Goal: Information Seeking & Learning: Learn about a topic

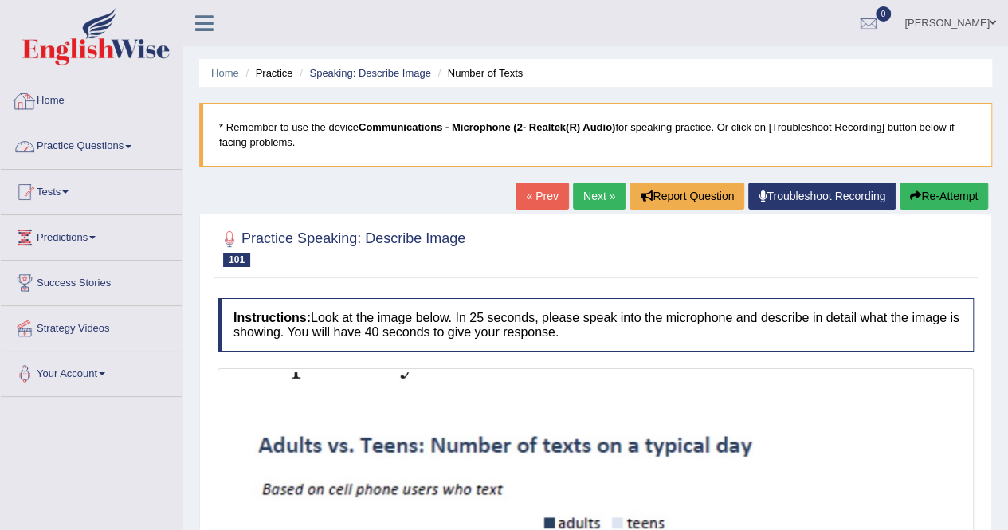
click at [83, 112] on link "Home" at bounding box center [92, 99] width 182 height 40
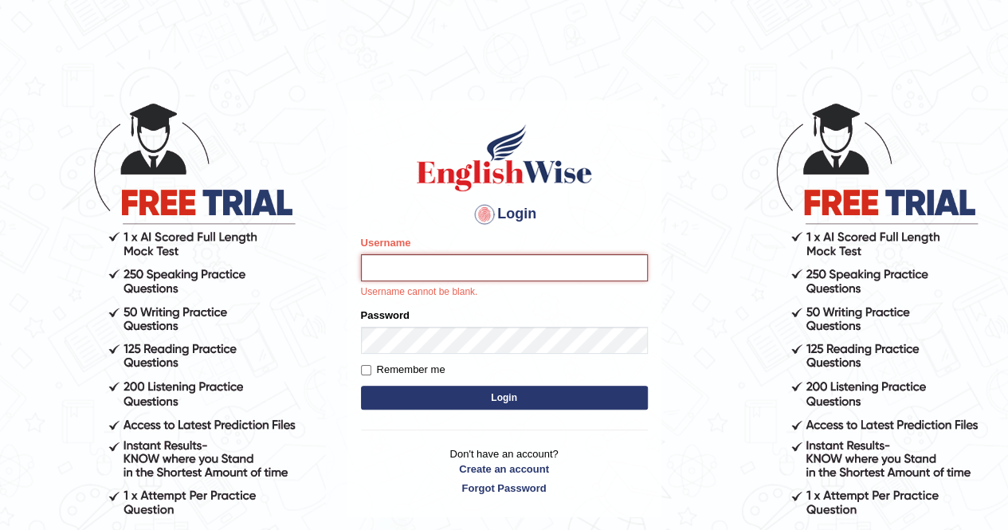
type input "AnjanH"
click at [484, 399] on button "Login" at bounding box center [504, 398] width 287 height 24
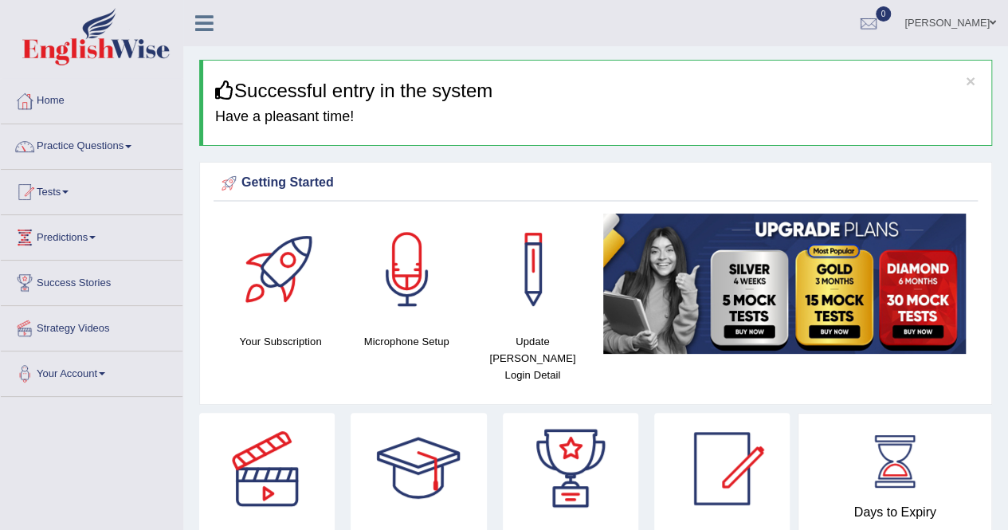
click at [130, 146] on link "Practice Questions" at bounding box center [92, 144] width 182 height 40
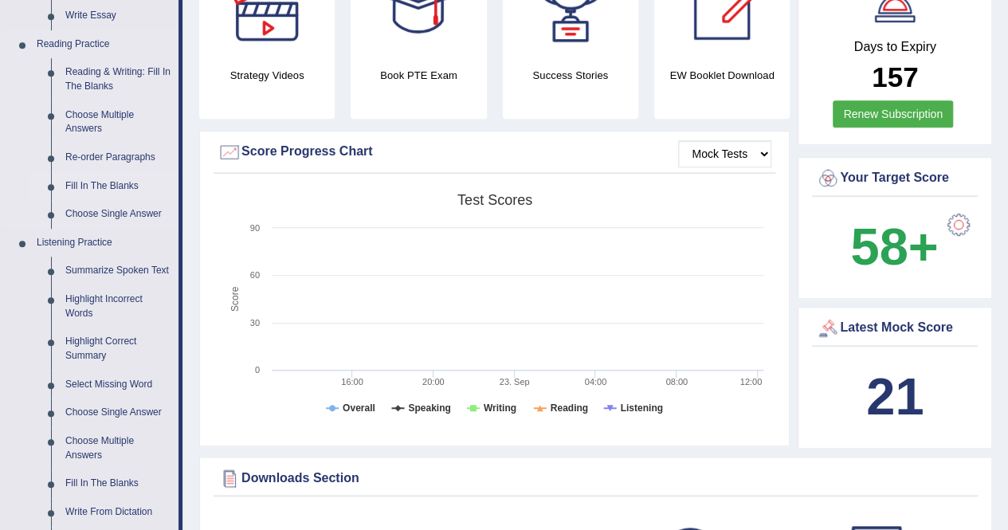
scroll to position [558, 0]
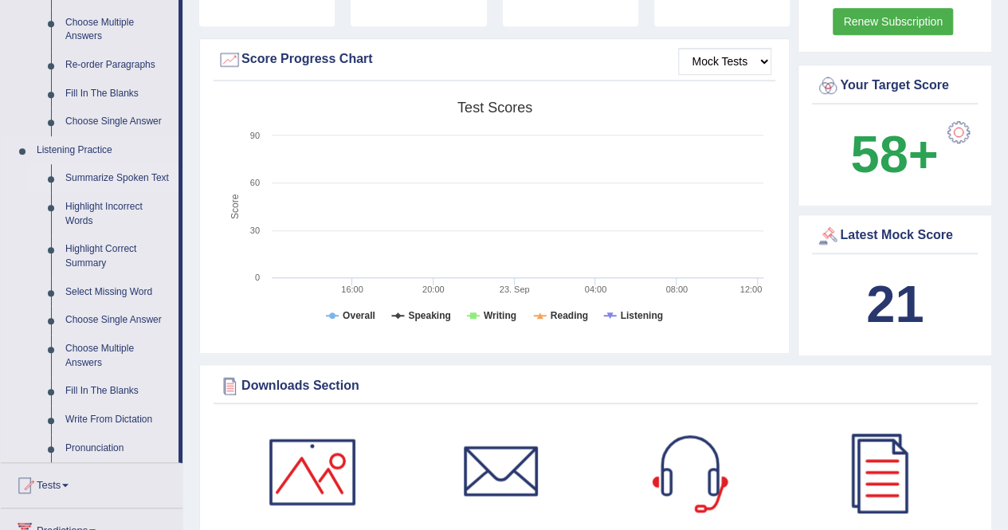
click at [137, 172] on link "Summarize Spoken Text" at bounding box center [118, 178] width 120 height 29
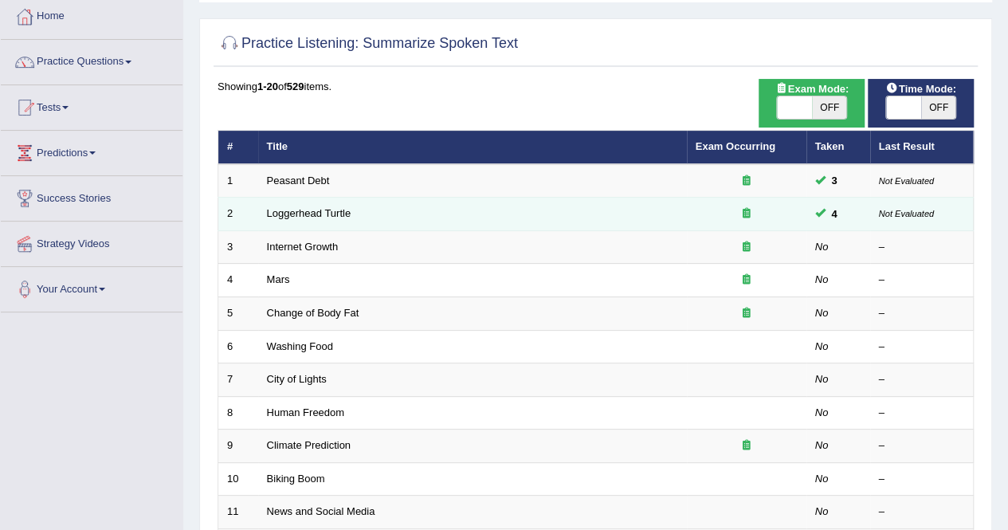
scroll to position [80, 0]
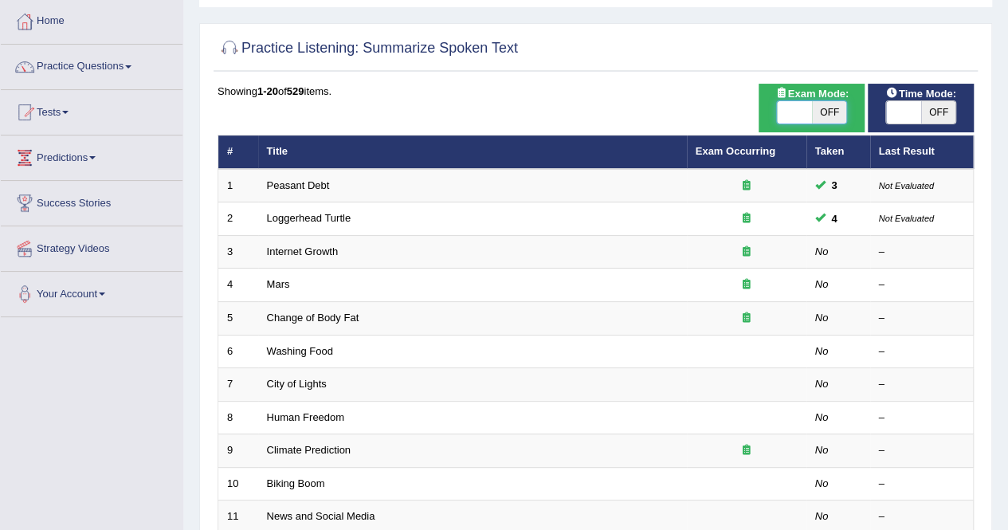
click at [806, 112] on span at bounding box center [794, 112] width 35 height 22
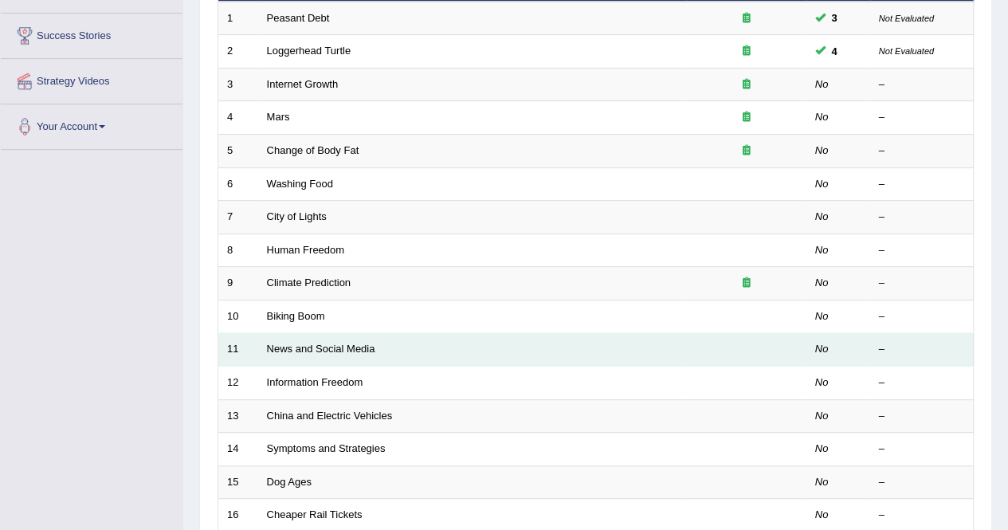
scroll to position [159, 0]
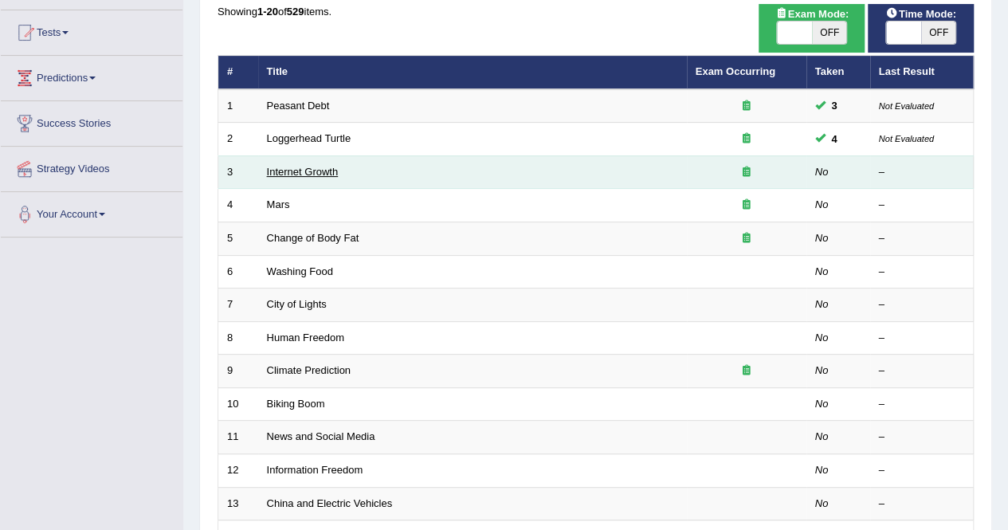
click at [295, 174] on link "Internet Growth" at bounding box center [303, 172] width 72 height 12
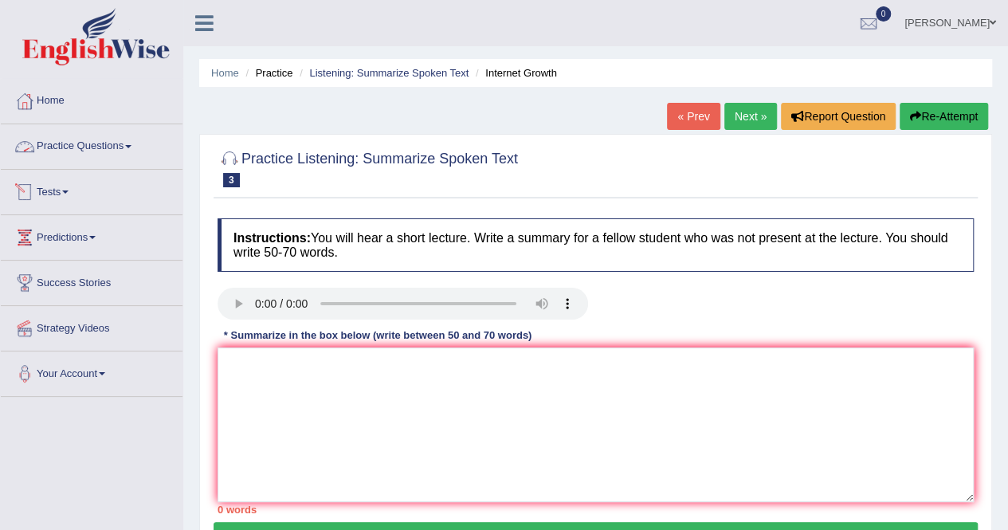
click at [104, 143] on link "Practice Questions" at bounding box center [92, 144] width 182 height 40
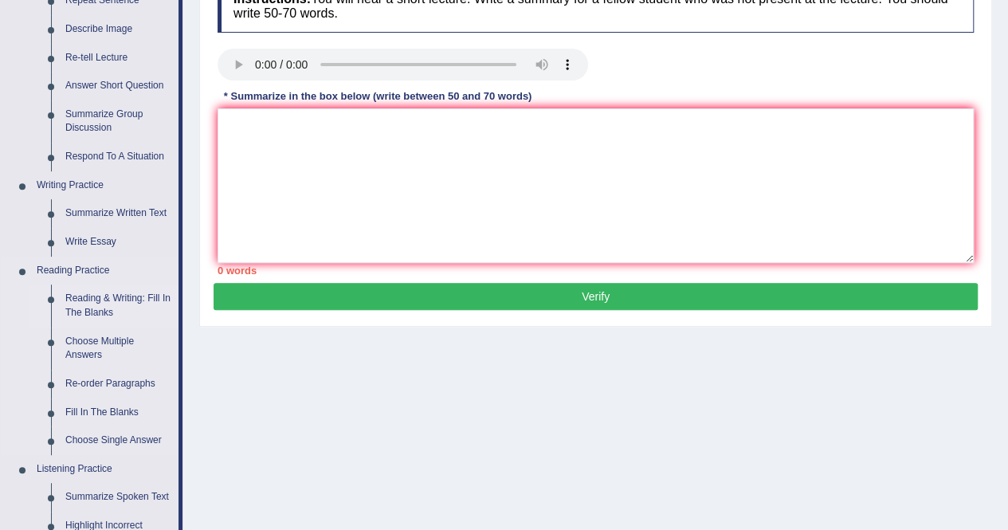
scroll to position [319, 0]
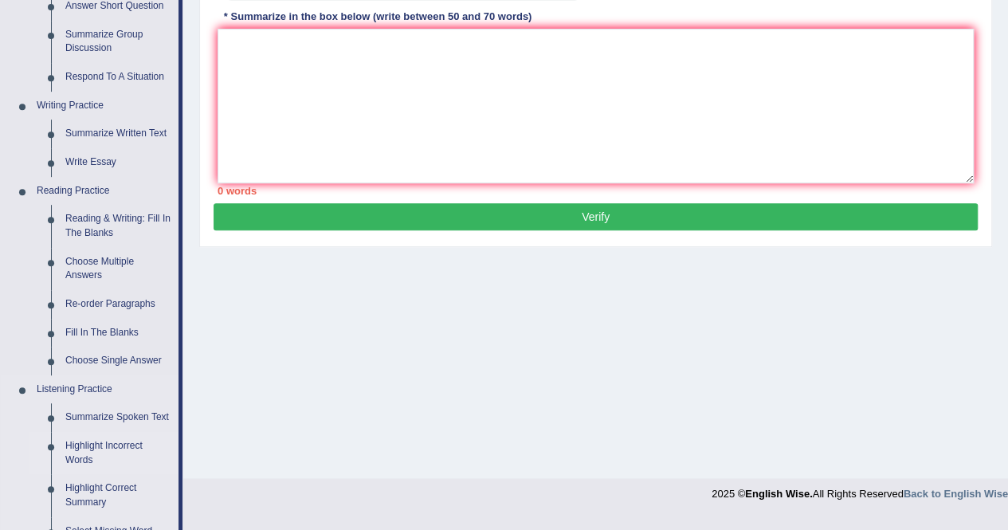
click at [112, 444] on link "Highlight Incorrect Words" at bounding box center [118, 453] width 120 height 42
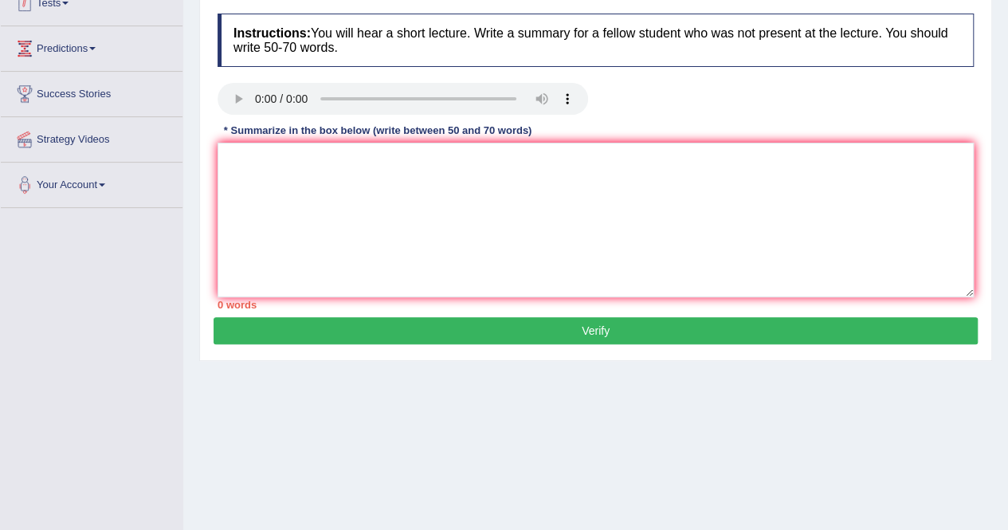
scroll to position [258, 0]
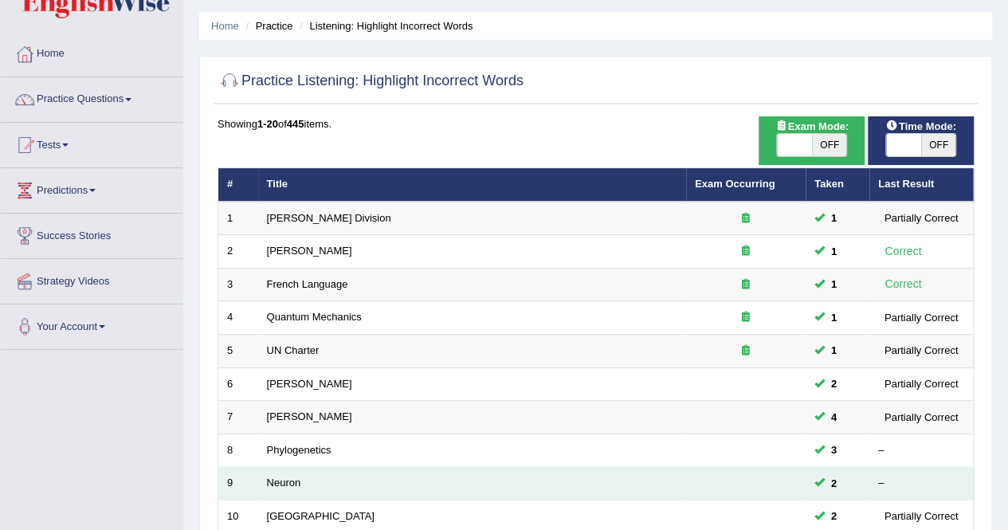
scroll to position [80, 0]
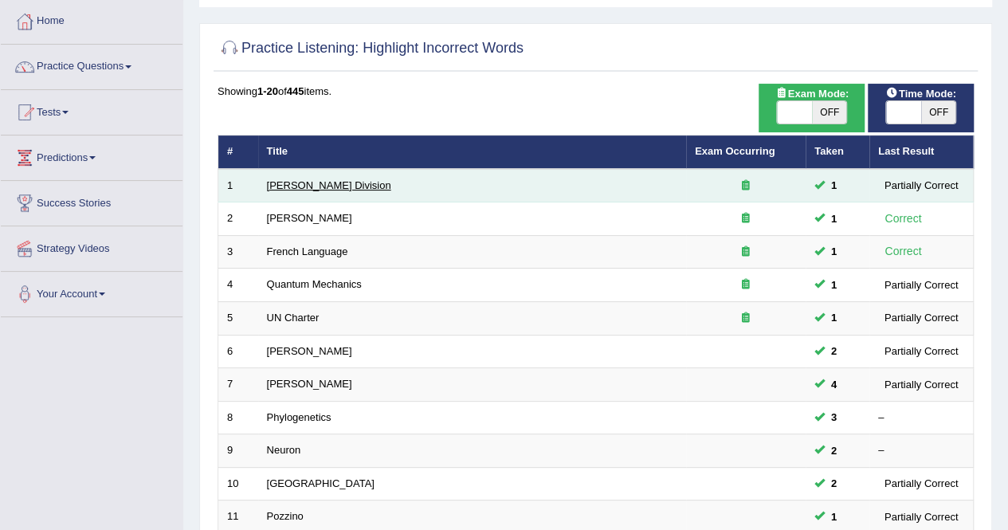
click at [295, 189] on link "[PERSON_NAME] Division" at bounding box center [329, 185] width 124 height 12
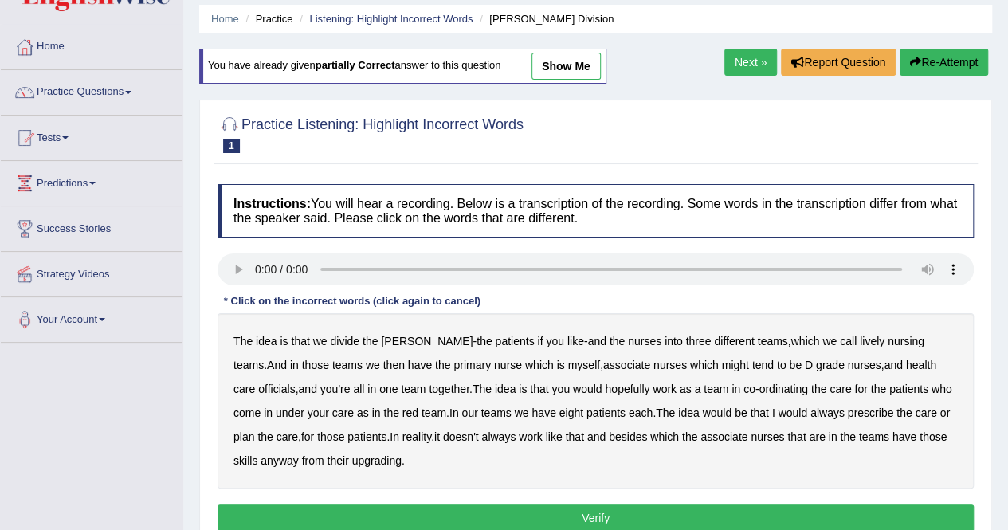
scroll to position [80, 0]
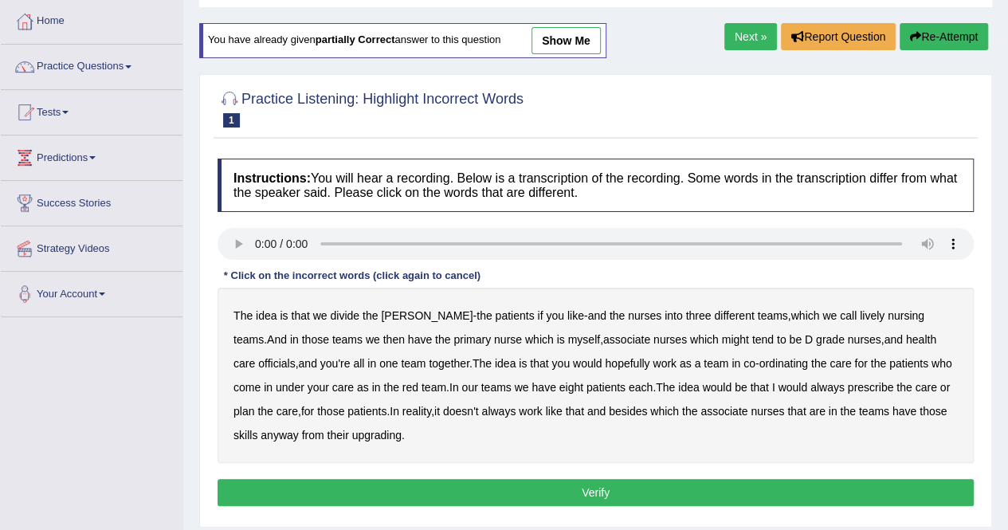
click at [570, 46] on link "show me" at bounding box center [565, 40] width 69 height 27
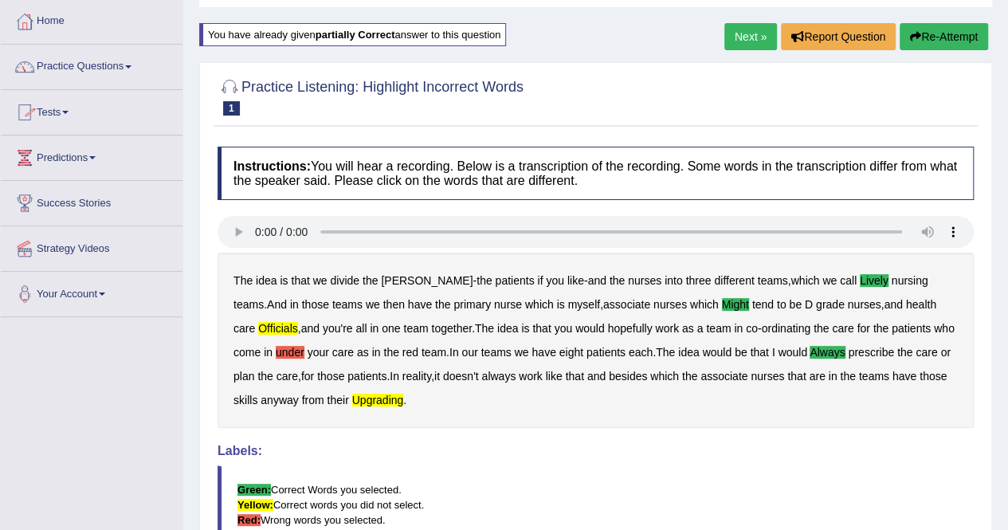
click at [104, 69] on link "Practice Questions" at bounding box center [92, 65] width 182 height 40
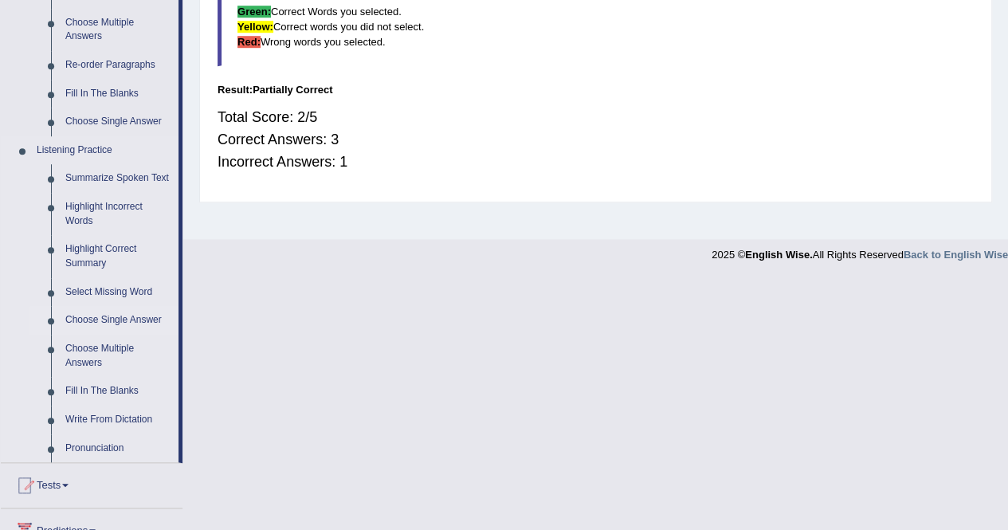
scroll to position [637, 0]
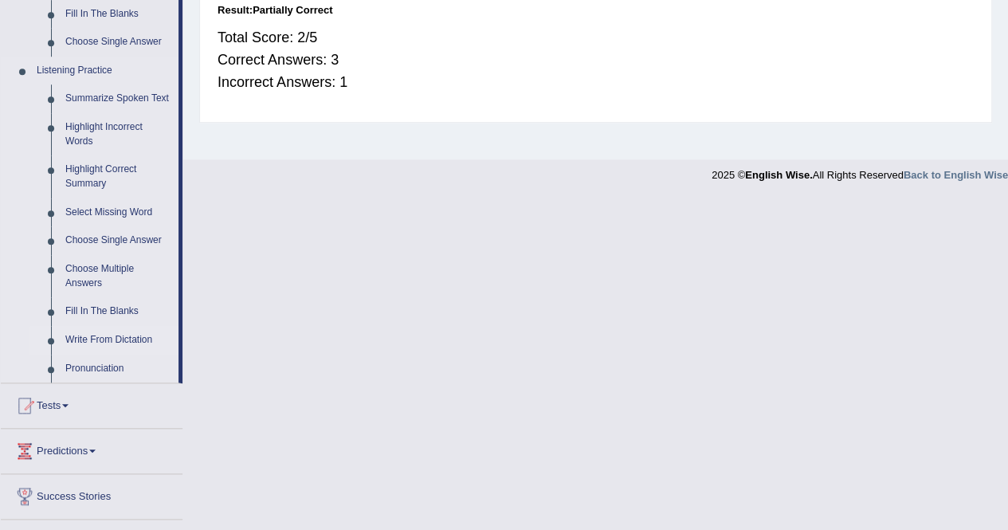
click at [123, 339] on link "Write From Dictation" at bounding box center [118, 340] width 120 height 29
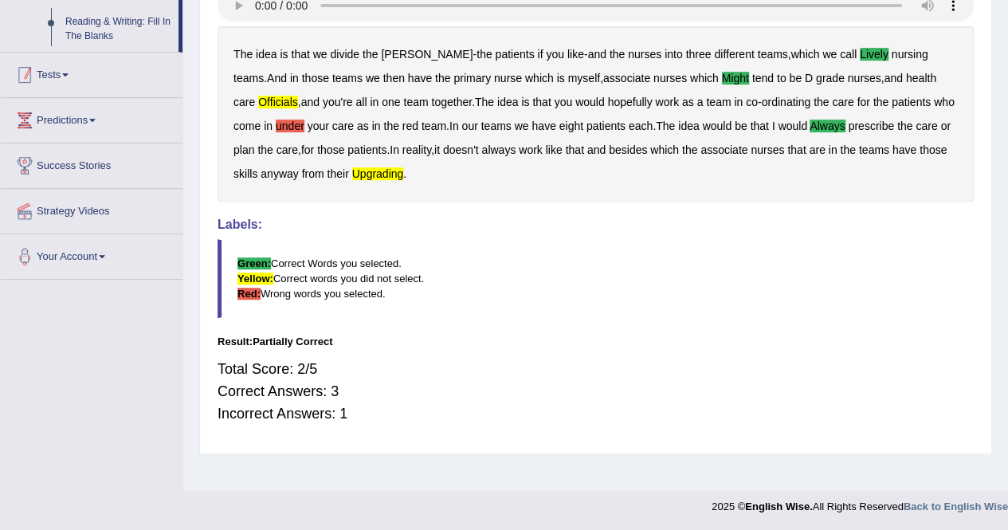
scroll to position [270, 0]
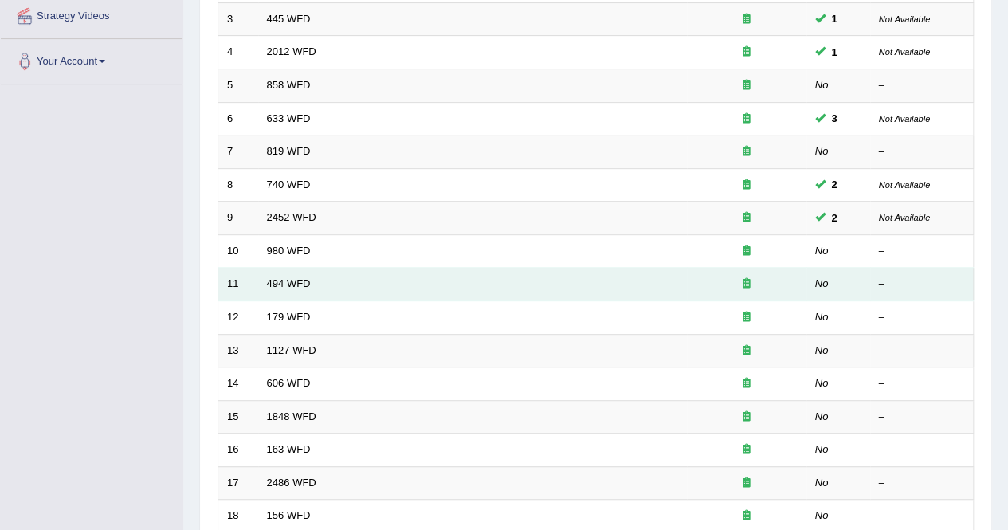
scroll to position [319, 0]
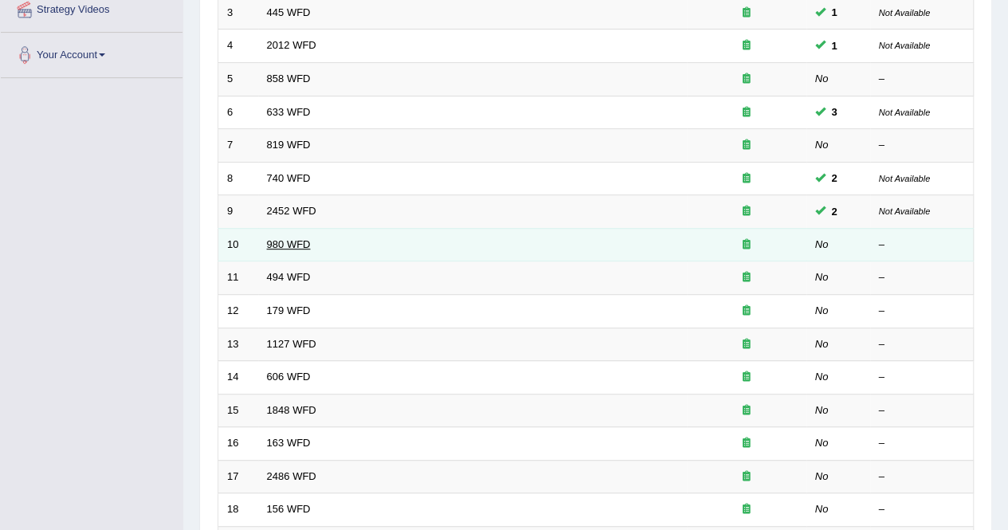
click at [308, 245] on link "980 WFD" at bounding box center [289, 244] width 44 height 12
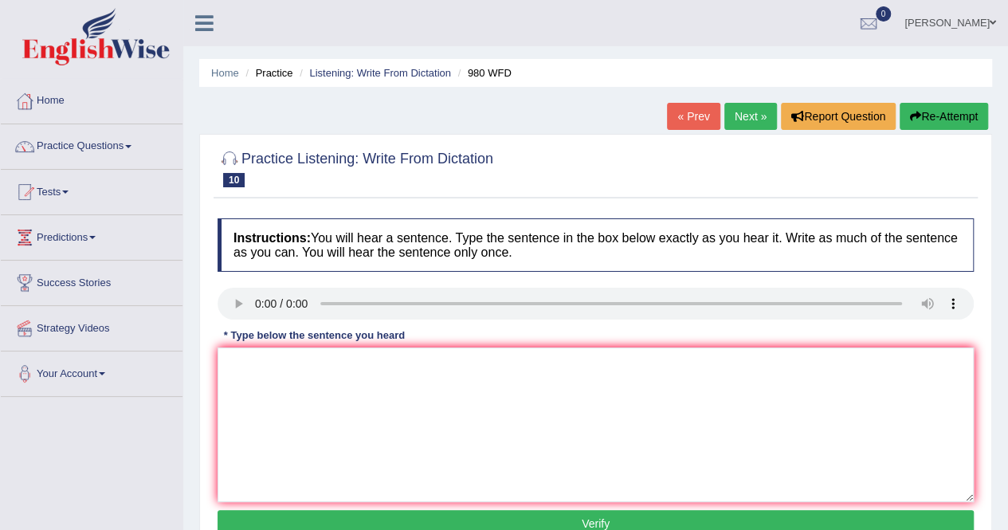
click at [249, 330] on div "Instructions: You will hear a sentence. Type the sentence in the box below exac…" at bounding box center [596, 379] width 764 height 339
click at [268, 378] on textarea at bounding box center [596, 424] width 756 height 155
click at [498, 365] on textarea "Your idea have been debait in discuss in the semenar" at bounding box center [596, 424] width 756 height 155
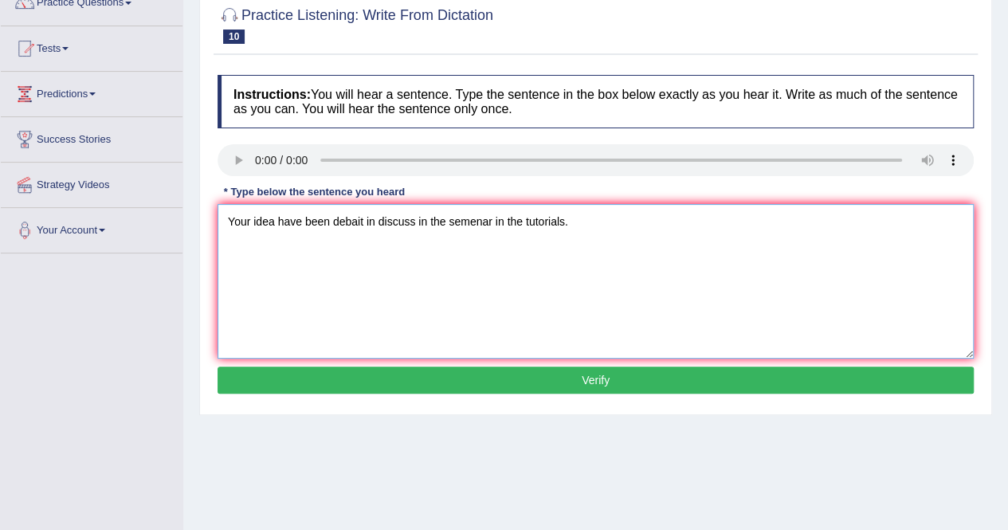
scroll to position [239, 0]
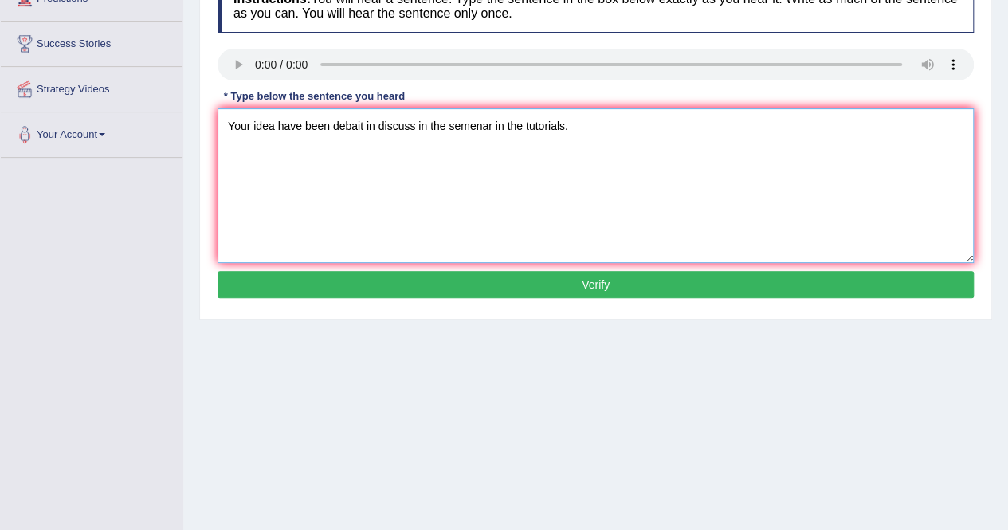
type textarea "Your idea have been debait in discuss in the semenar in the tutorials."
click at [395, 286] on button "Verify" at bounding box center [596, 284] width 756 height 27
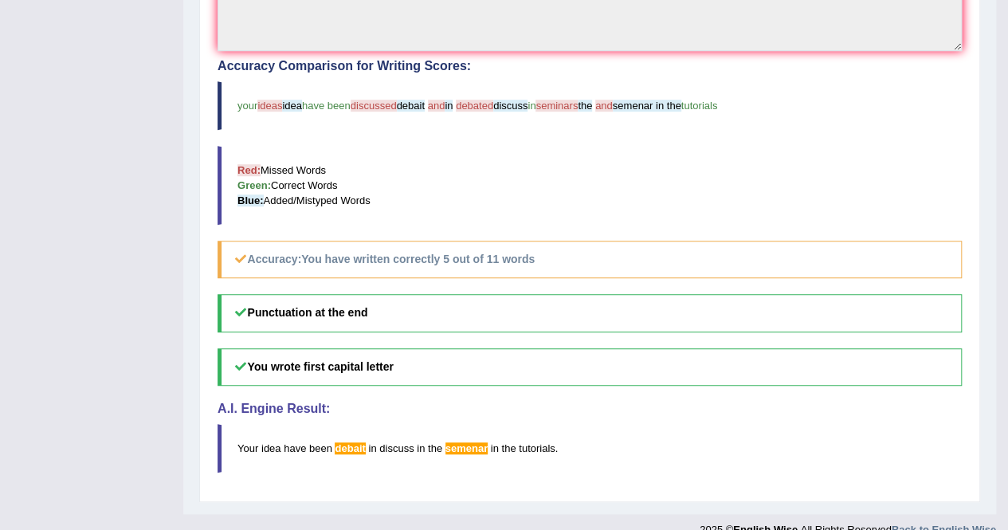
scroll to position [398, 0]
